Goal: Find specific page/section: Find specific page/section

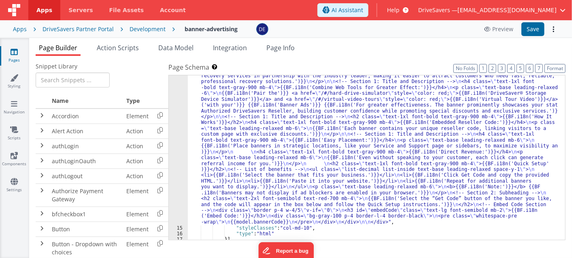
click at [252, 123] on div ""html" : " <div id= \" embedCodeContainer \" class= \" max-w-4xl px-3 \" > \n\n…" at bounding box center [373, 222] width 370 height 346
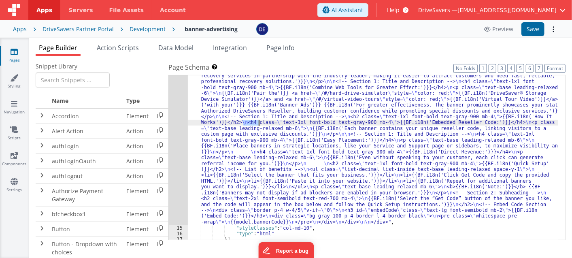
click at [252, 123] on div ""html" : " <div id= \" embedCodeContainer \" class= \" max-w-4xl px-3 \" > \n\n…" at bounding box center [373, 222] width 370 height 346
click at [267, 124] on div ""html" : " <div id= \" embedCodeContainer \" class= \" max-w-4xl px-3 \" > \n\n…" at bounding box center [373, 222] width 370 height 346
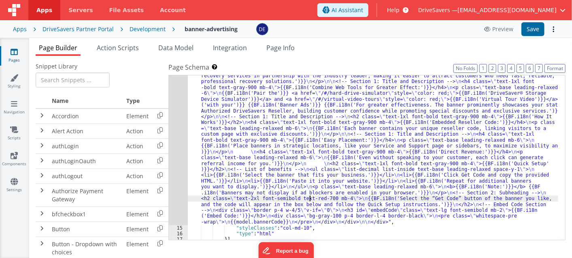
click at [309, 199] on div ""html" : " <div id= \" embedCodeContainer \" class= \" max-w-4xl px-3 \" > \n\n…" at bounding box center [373, 222] width 370 height 346
drag, startPoint x: 84, startPoint y: 139, endPoint x: 57, endPoint y: 127, distance: 29.4
click at [84, 139] on td "authLogin" at bounding box center [86, 145] width 74 height 15
click at [57, 127] on td "Alert Action" at bounding box center [86, 130] width 74 height 15
click at [43, 129] on span at bounding box center [42, 130] width 6 height 6
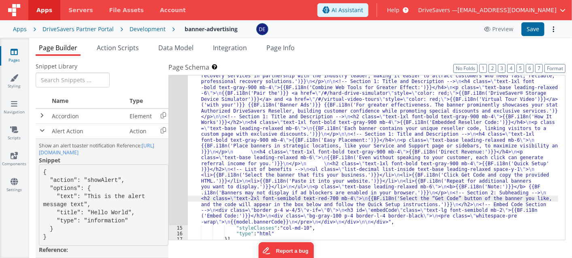
click at [80, 197] on pre "{ "action": "showAlert", "options": { "text": "This is the alert message text",…" at bounding box center [103, 204] width 129 height 81
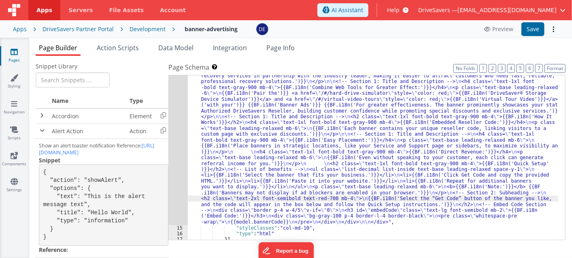
click at [22, 51] on link "Pages" at bounding box center [14, 56] width 29 height 16
